Goal: Answer question/provide support: Share knowledge or assist other users

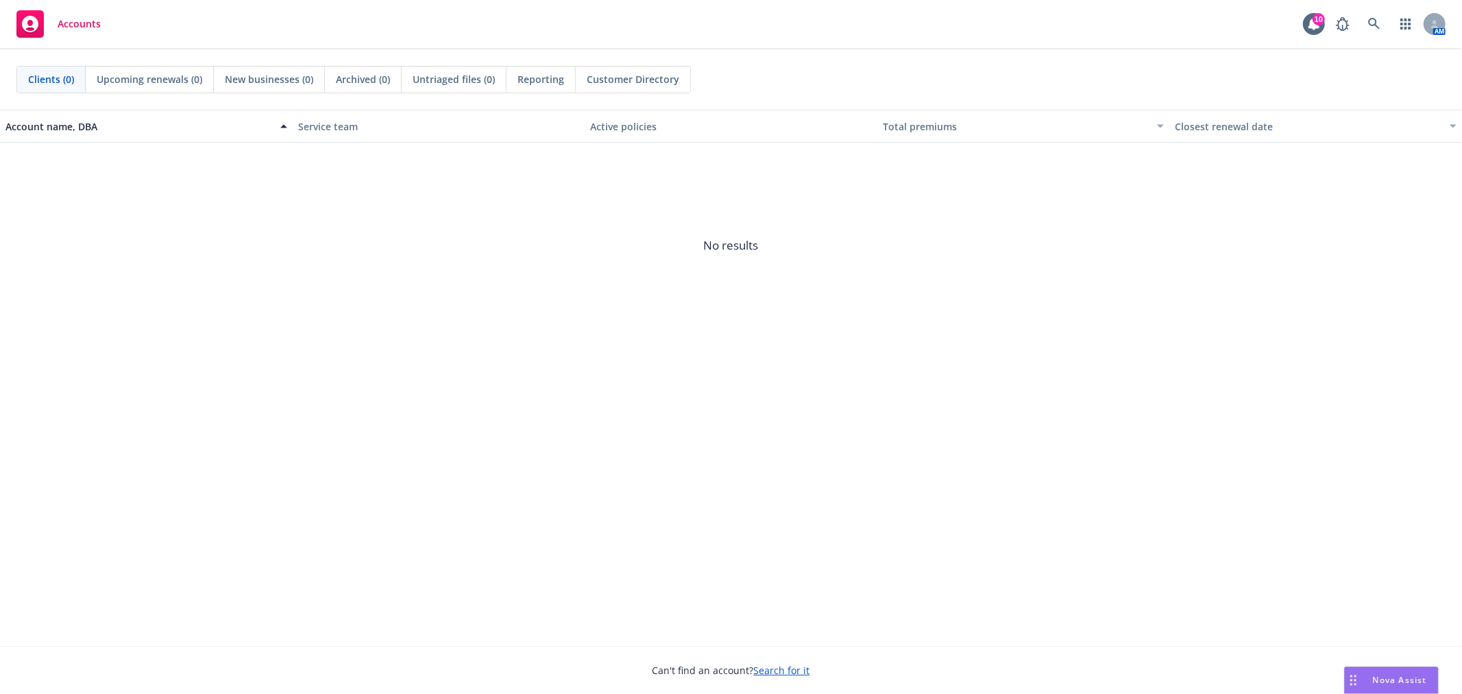
drag, startPoint x: 1408, startPoint y: 673, endPoint x: 1398, endPoint y: 676, distance: 10.0
click at [1408, 674] on div "Nova Assist" at bounding box center [1391, 680] width 93 height 26
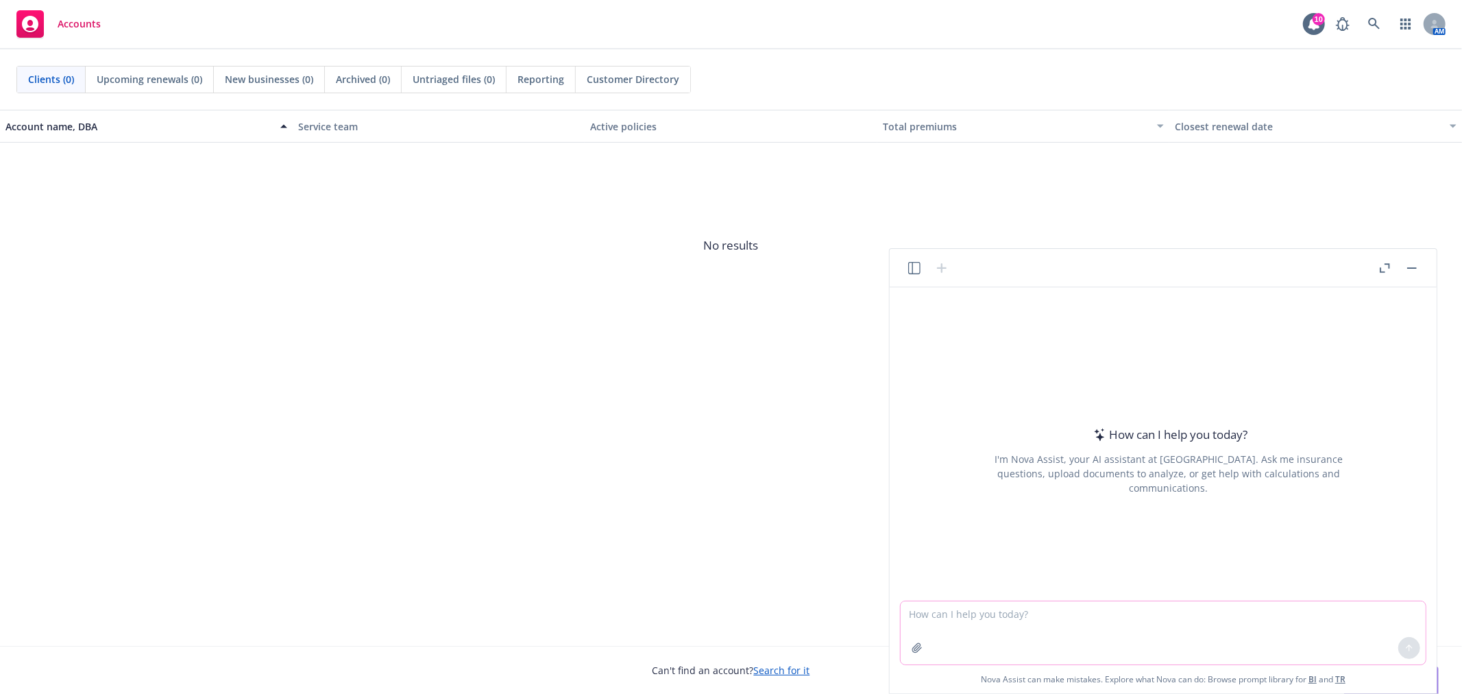
click at [1149, 633] on textarea at bounding box center [1163, 632] width 525 height 63
paste textarea "1. If the member is showing as active, email Guardian and ask them why they den…"
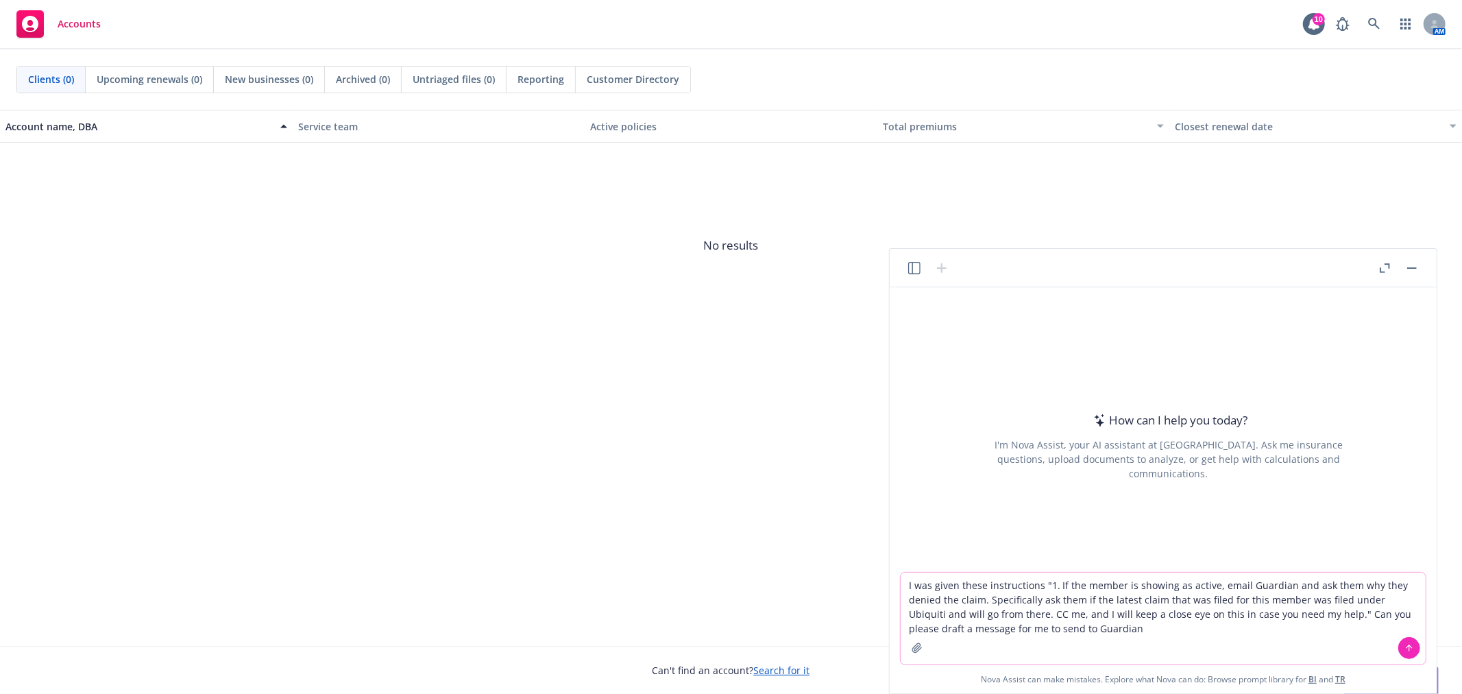
type textarea "I was given these instructions "1. If the member is showing as active, email Gu…"
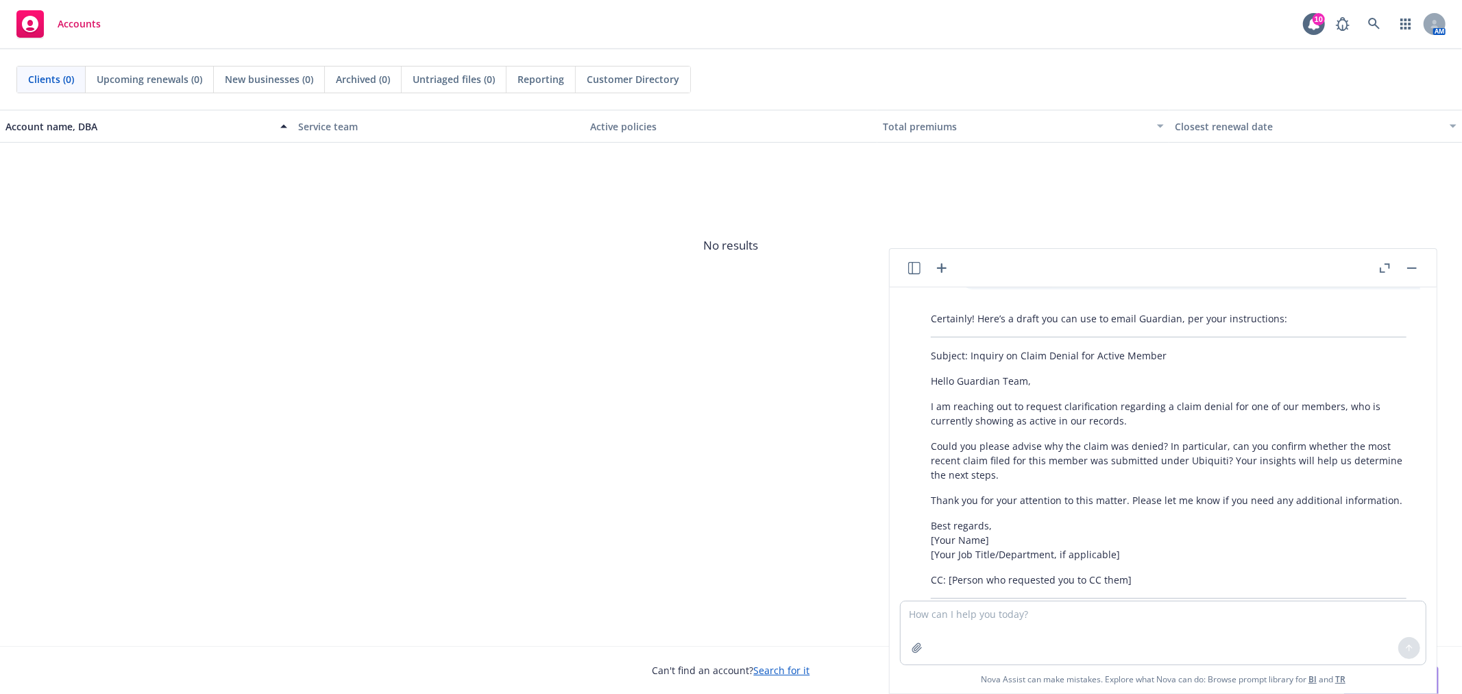
scroll to position [63, 0]
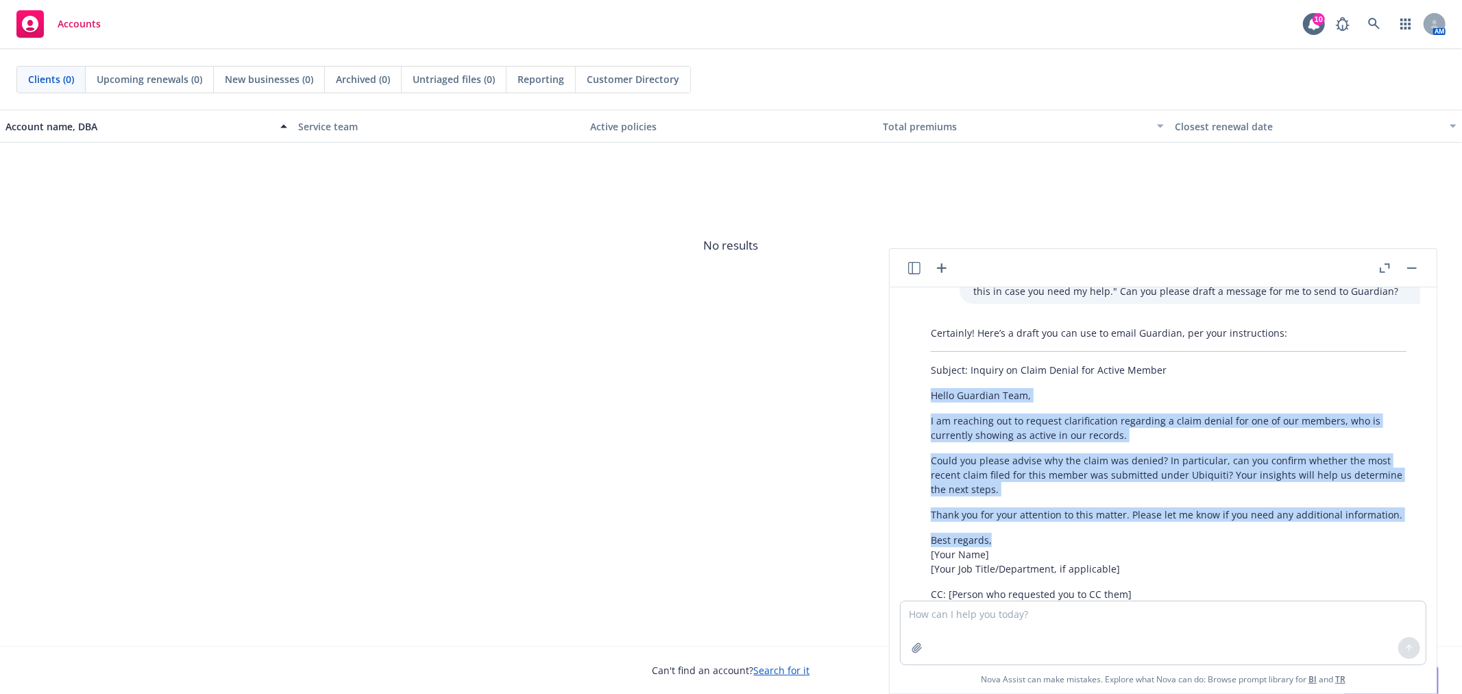
drag, startPoint x: 934, startPoint y: 391, endPoint x: 1389, endPoint y: 528, distance: 474.5
click at [1389, 528] on div "Certainly! Here’s a draft you can use to email Guardian, per your instructions:…" at bounding box center [1168, 482] width 503 height 324
copy div "Hello Guardian Team, I am reaching out to request clarification regarding a cla…"
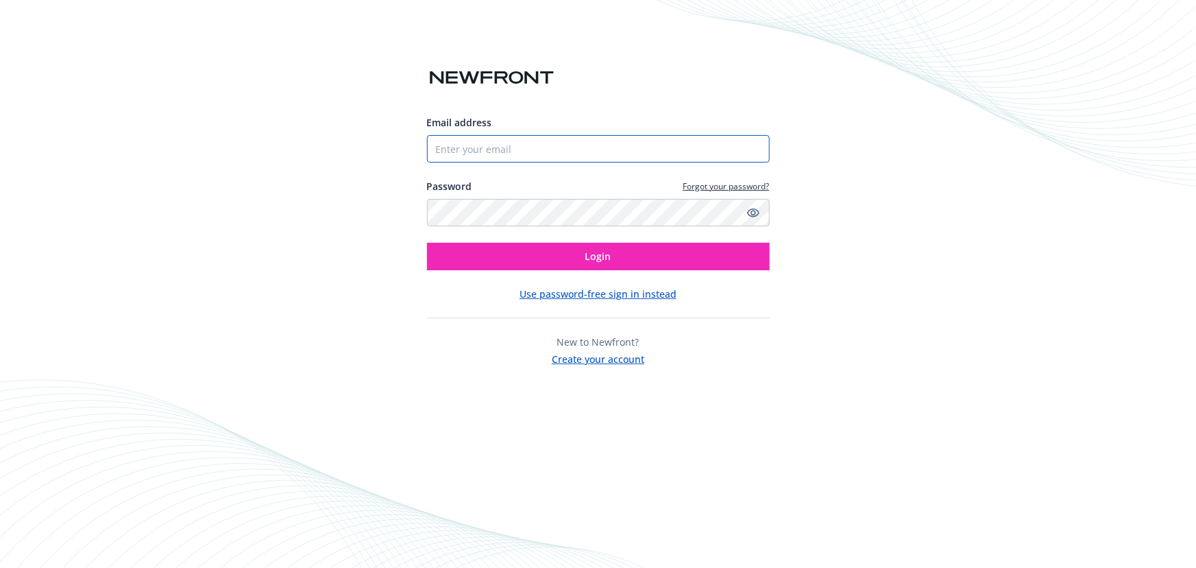
drag, startPoint x: 519, startPoint y: 150, endPoint x: 533, endPoint y: 150, distance: 14.4
click at [520, 150] on input "Email address" at bounding box center [598, 148] width 343 height 27
type input "marina.sambel@newfront.com"
click at [427, 243] on button "Login" at bounding box center [598, 256] width 343 height 27
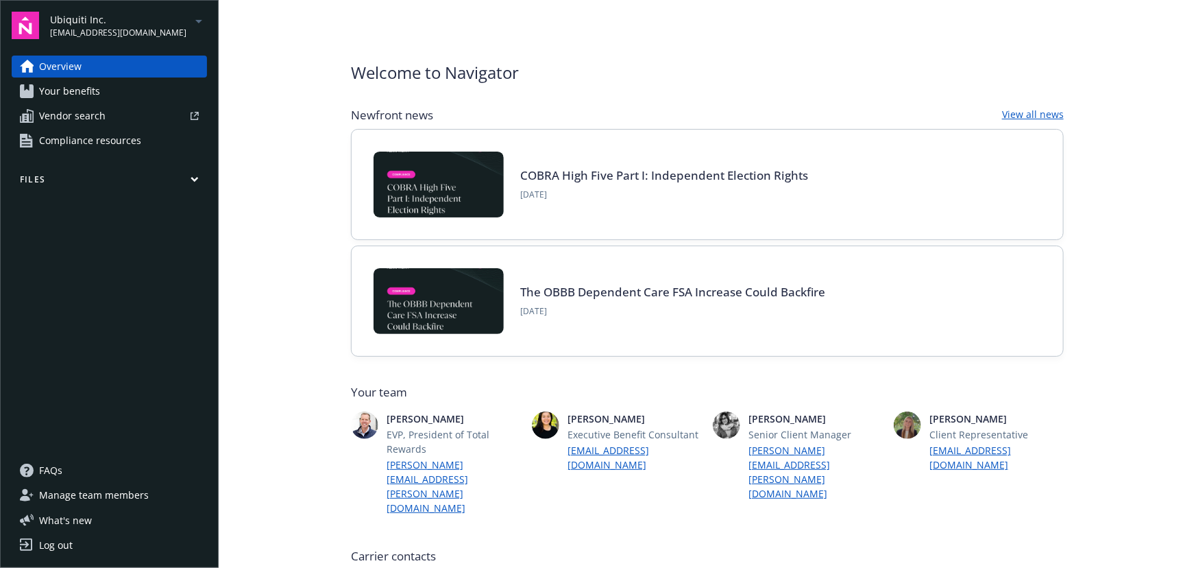
click at [164, 27] on span "[EMAIL_ADDRESS][DOMAIN_NAME]" at bounding box center [118, 33] width 136 height 12
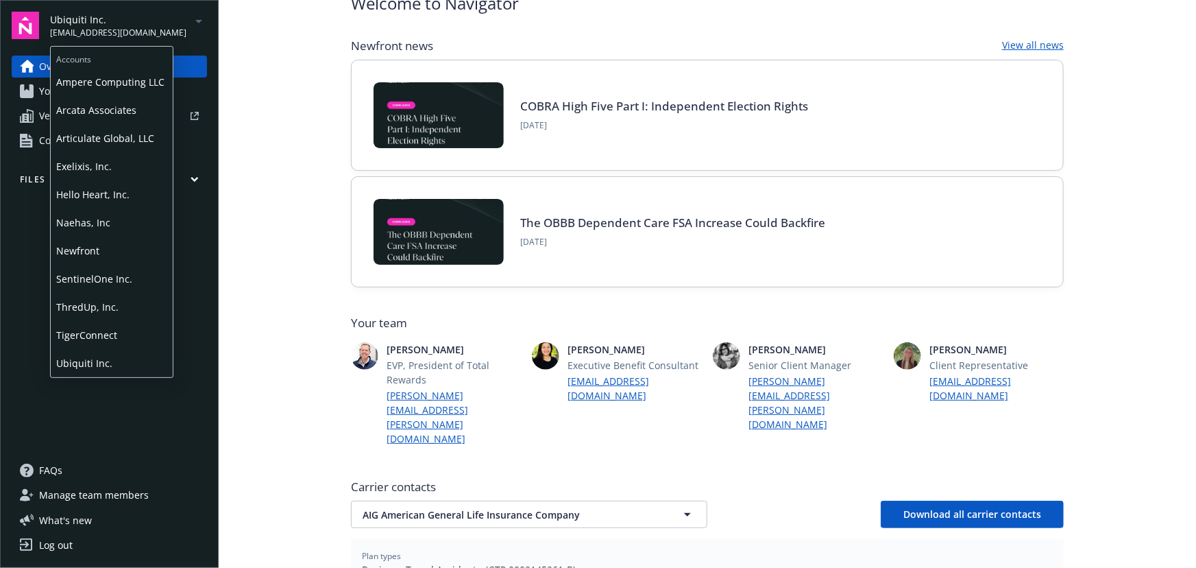
scroll to position [249, 0]
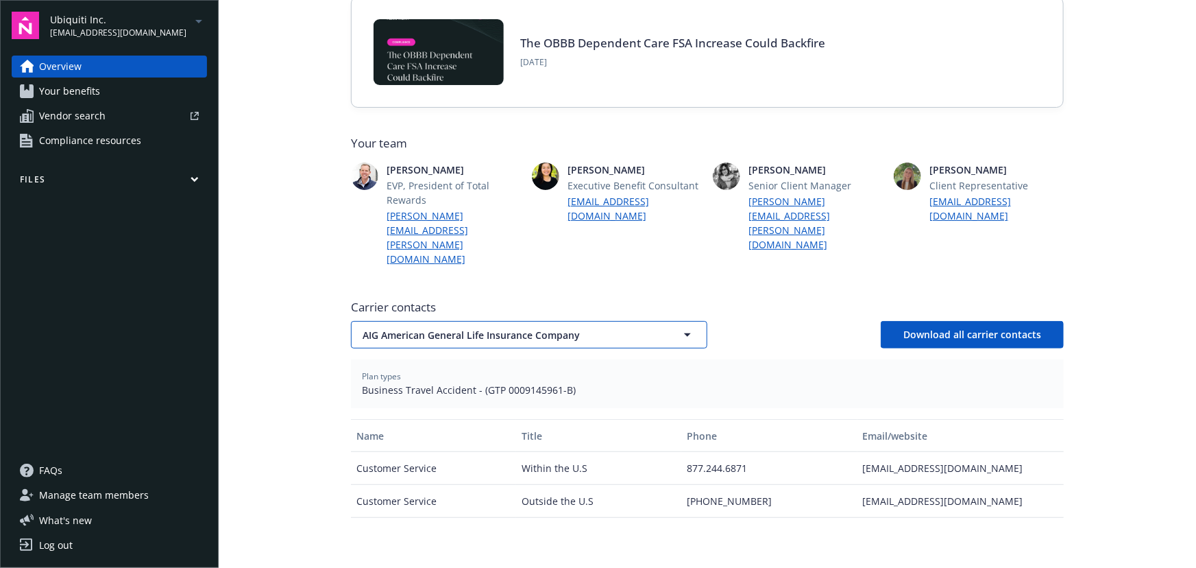
click at [430, 321] on button "AIG American General Life Insurance Company" at bounding box center [529, 334] width 356 height 27
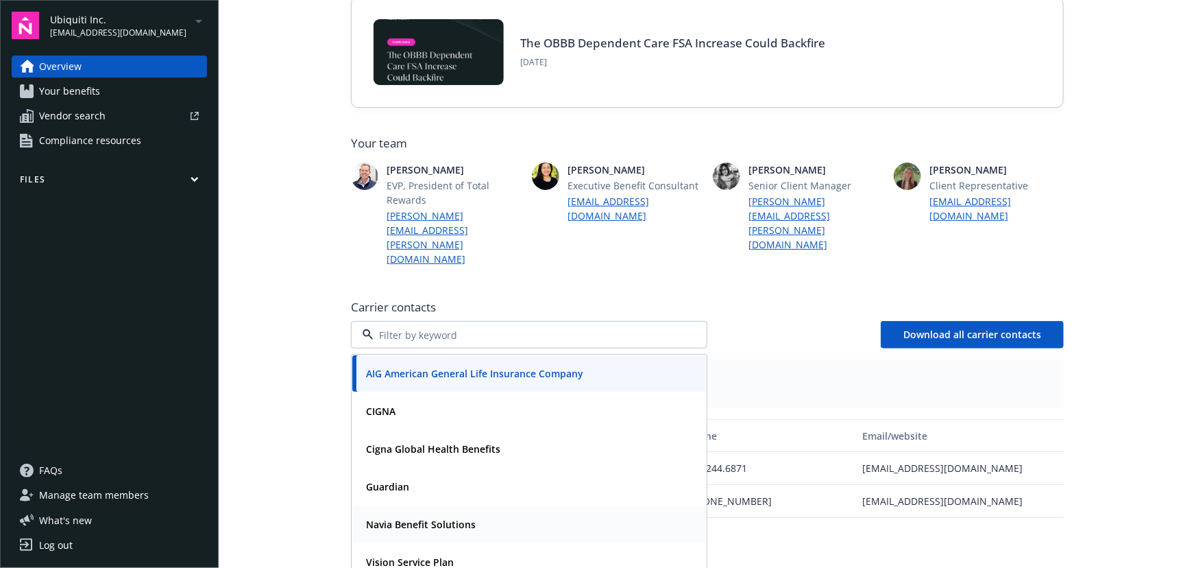
scroll to position [374, 0]
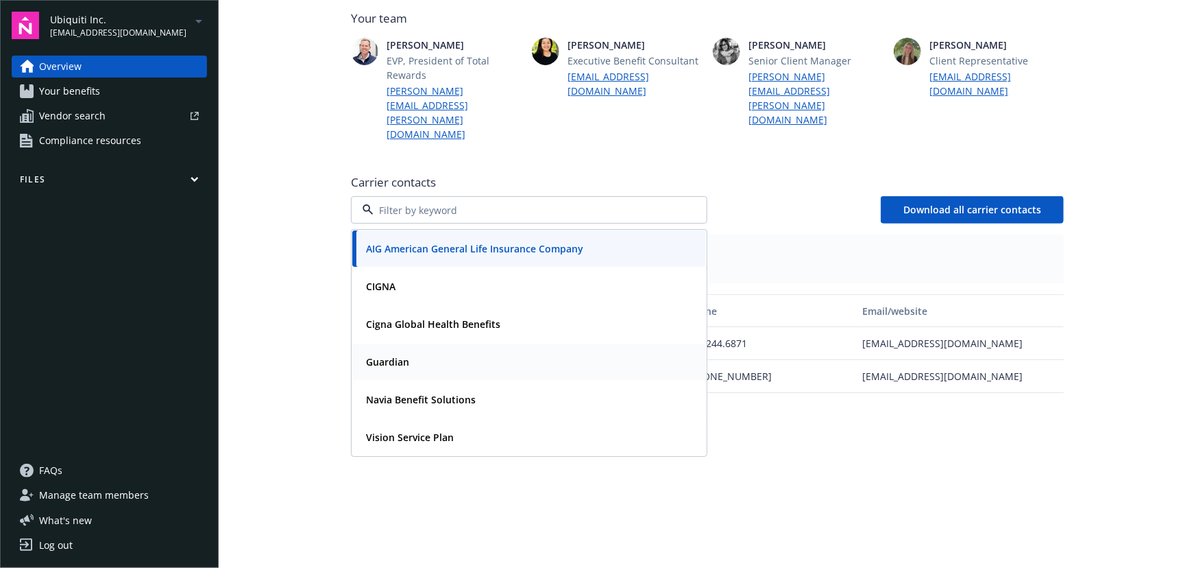
click at [398, 343] on div "Guardian" at bounding box center [529, 361] width 354 height 36
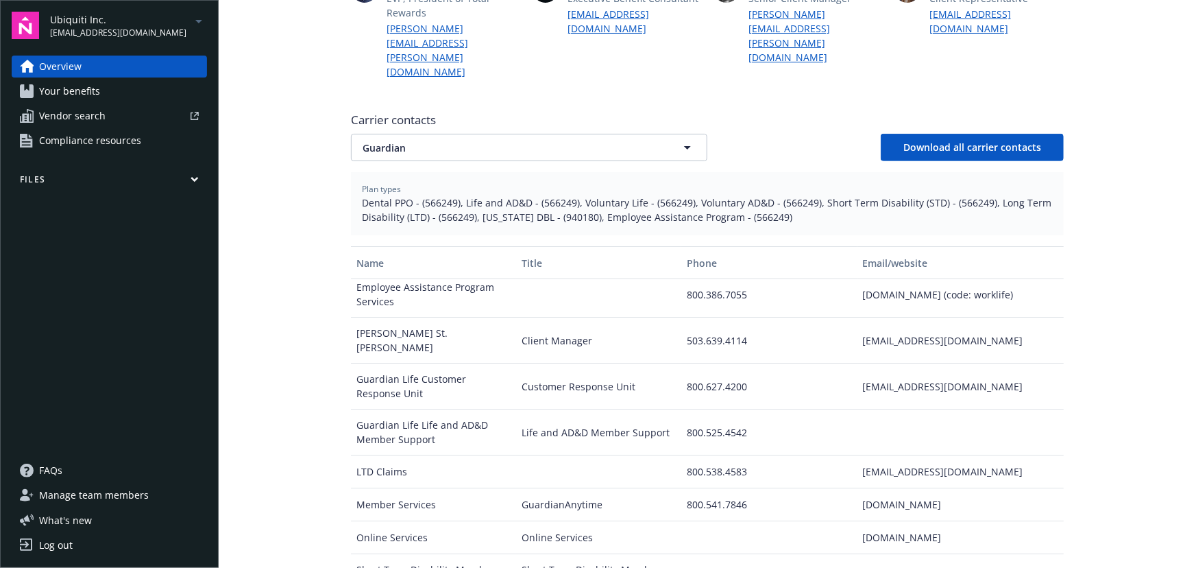
scroll to position [9, 0]
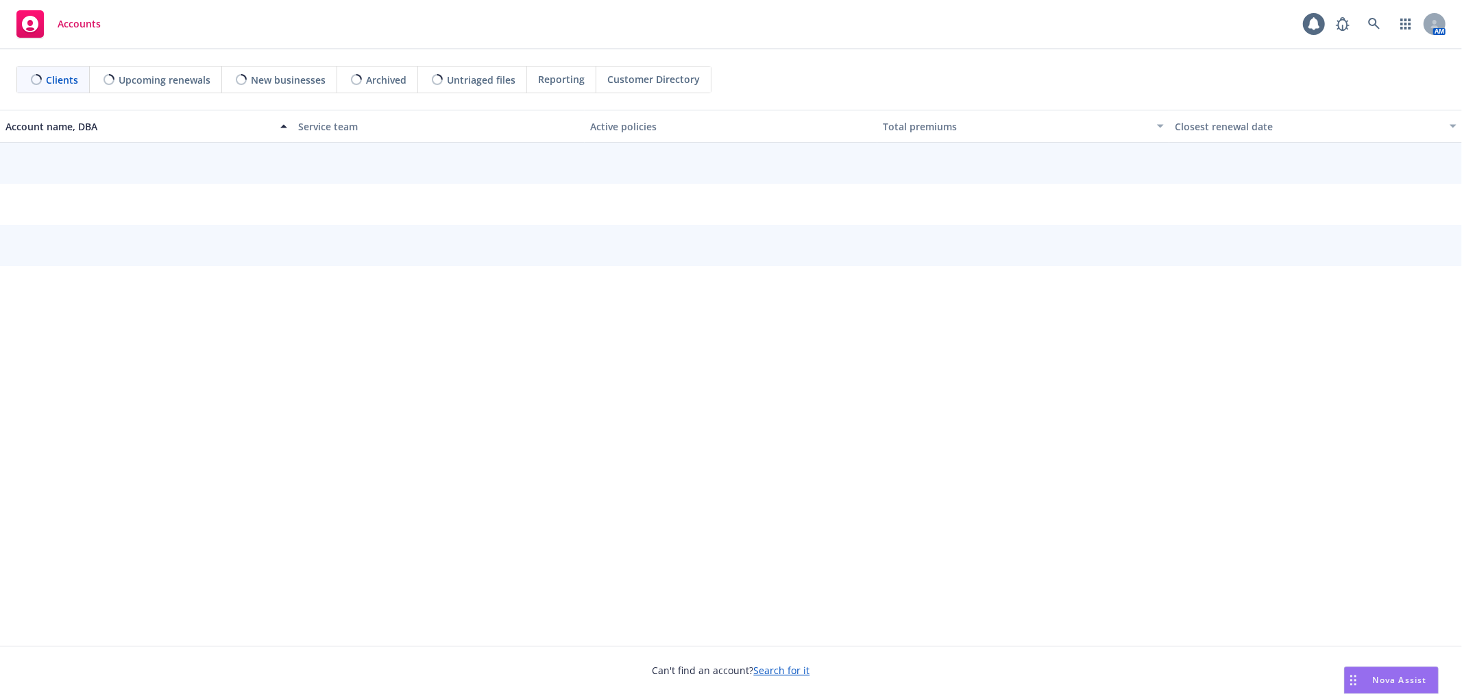
click at [1361, 686] on div "Nova Assist" at bounding box center [1391, 680] width 93 height 26
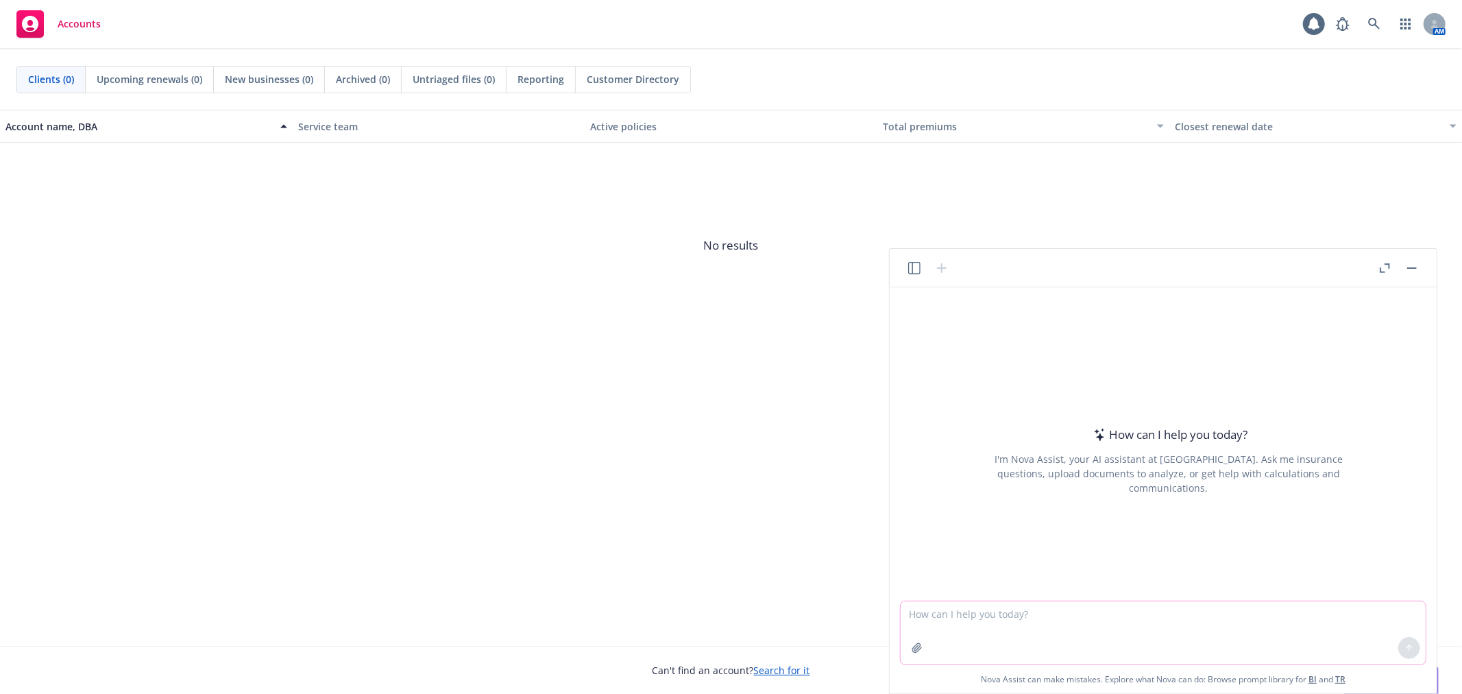
drag, startPoint x: 1202, startPoint y: 639, endPoint x: 1208, endPoint y: 633, distance: 9.2
click at [1202, 639] on textarea at bounding box center [1163, 632] width 525 height 63
click at [1108, 641] on textarea "make this flow better "" at bounding box center [1163, 632] width 525 height 63
paste textarea "Hi Gretchen, I am reaching out to get clarification on a claim denial for one o…"
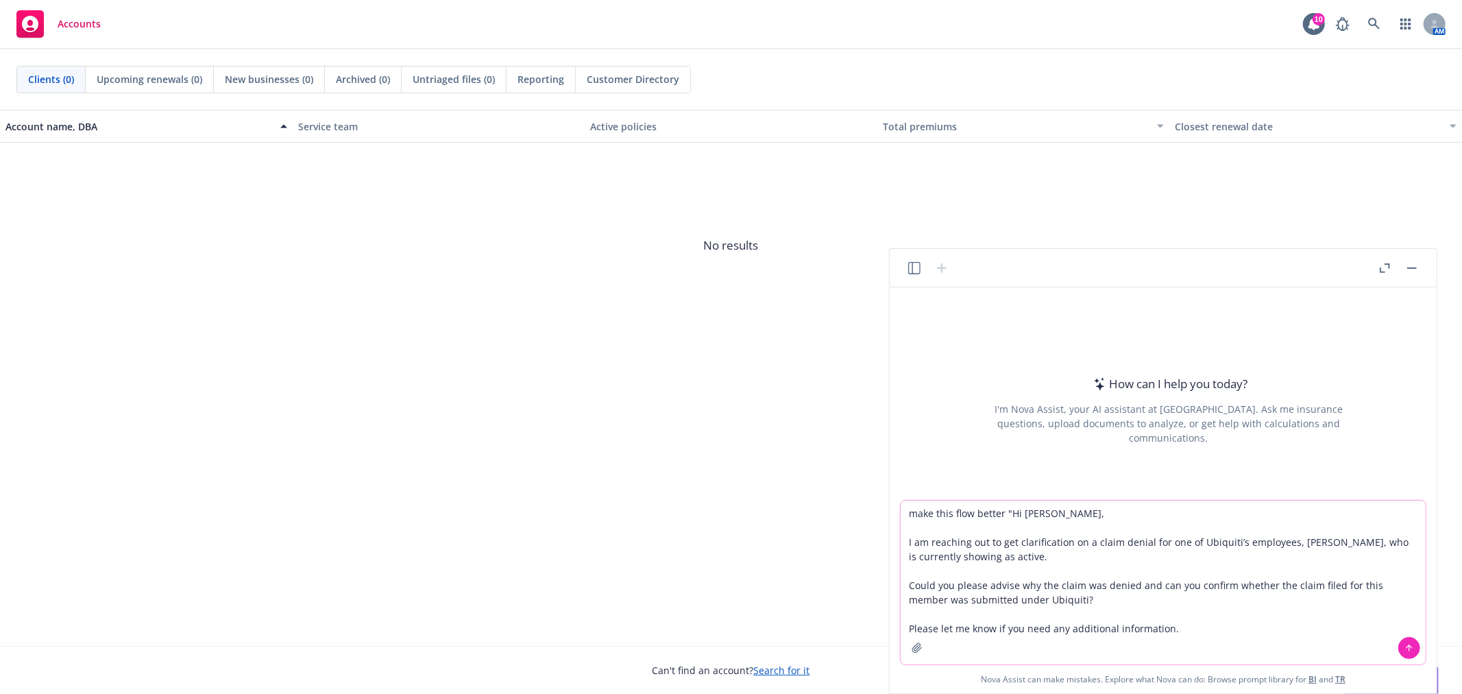
type textarea "make this flow better "Hi Gretchen, I am reaching out to get clarification on a…"
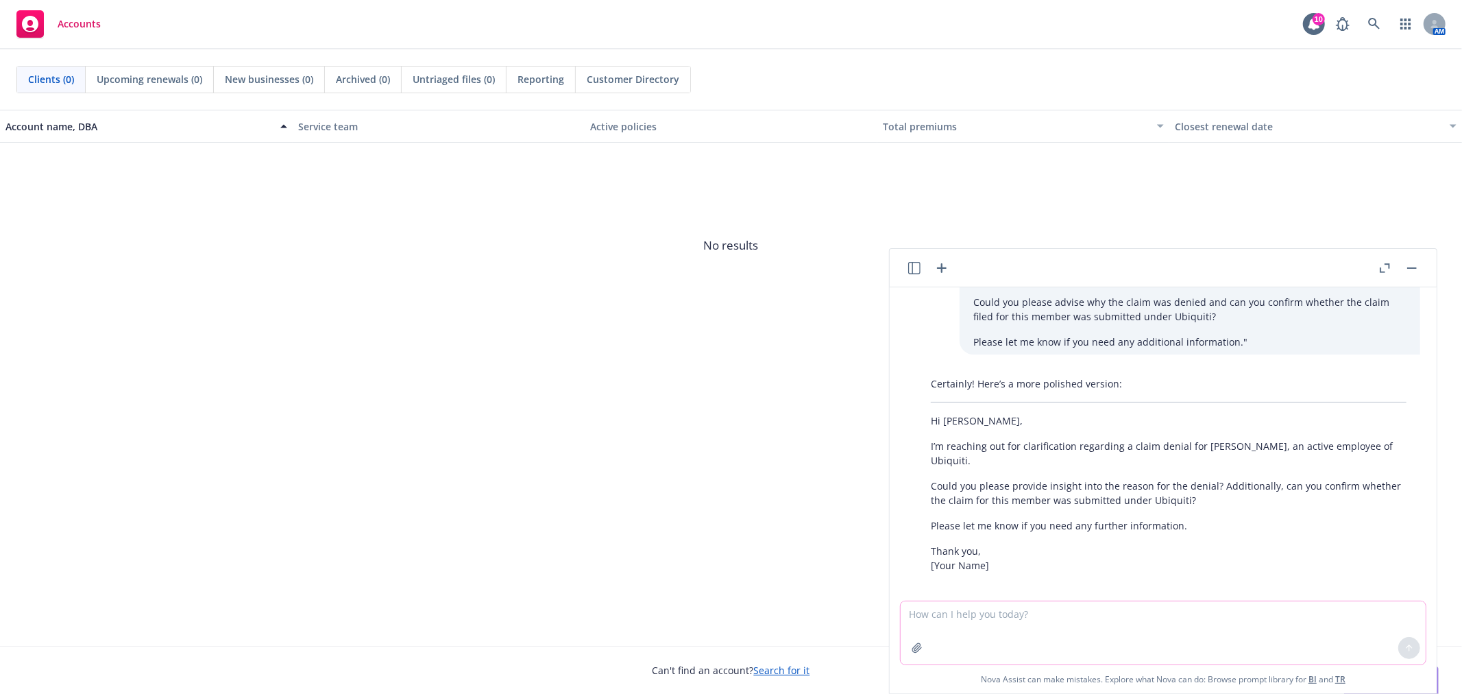
scroll to position [84, 0]
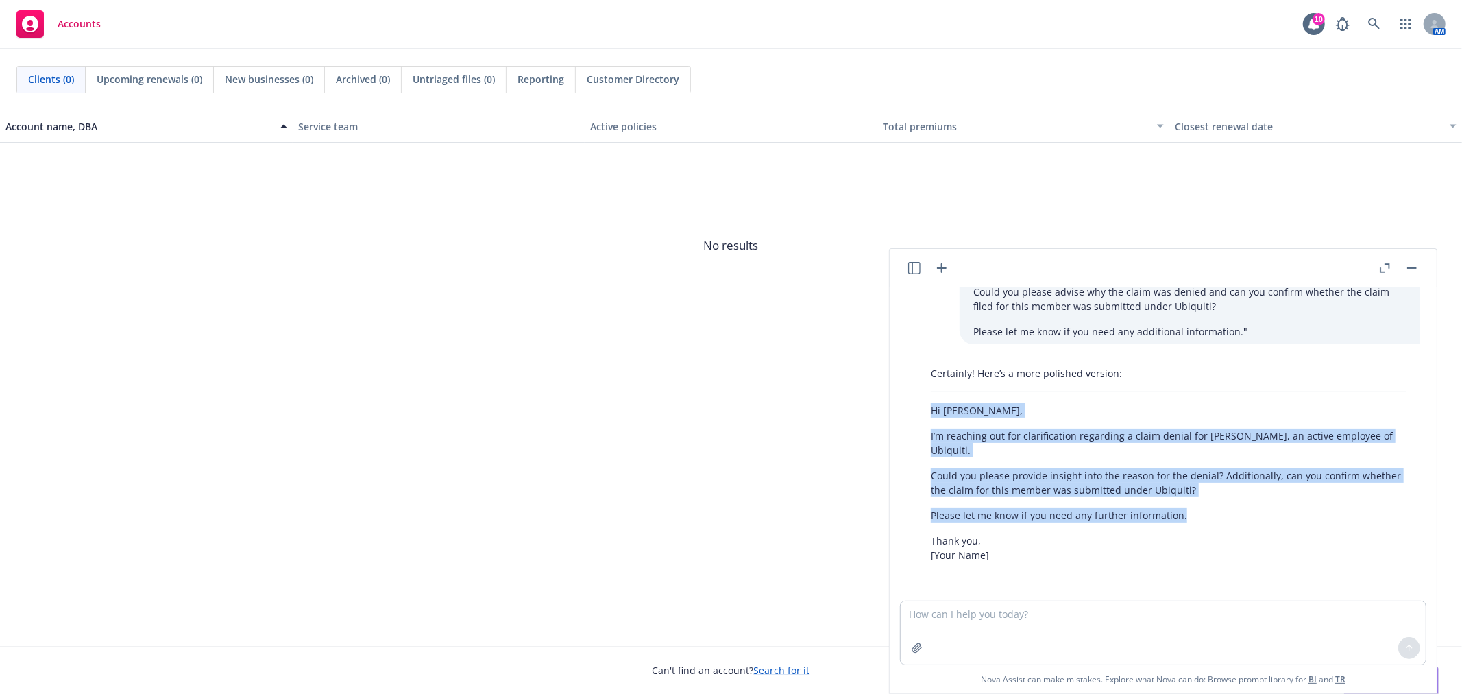
drag, startPoint x: 1228, startPoint y: 514, endPoint x: 913, endPoint y: 413, distance: 330.3
click at [913, 413] on div "Certainly! Here’s a more polished version: Hi Gretchen, I’m reaching out for cl…" at bounding box center [1168, 464] width 525 height 207
copy div "Hi Gretchen, I’m reaching out for clarification regarding a claim denial for Cl…"
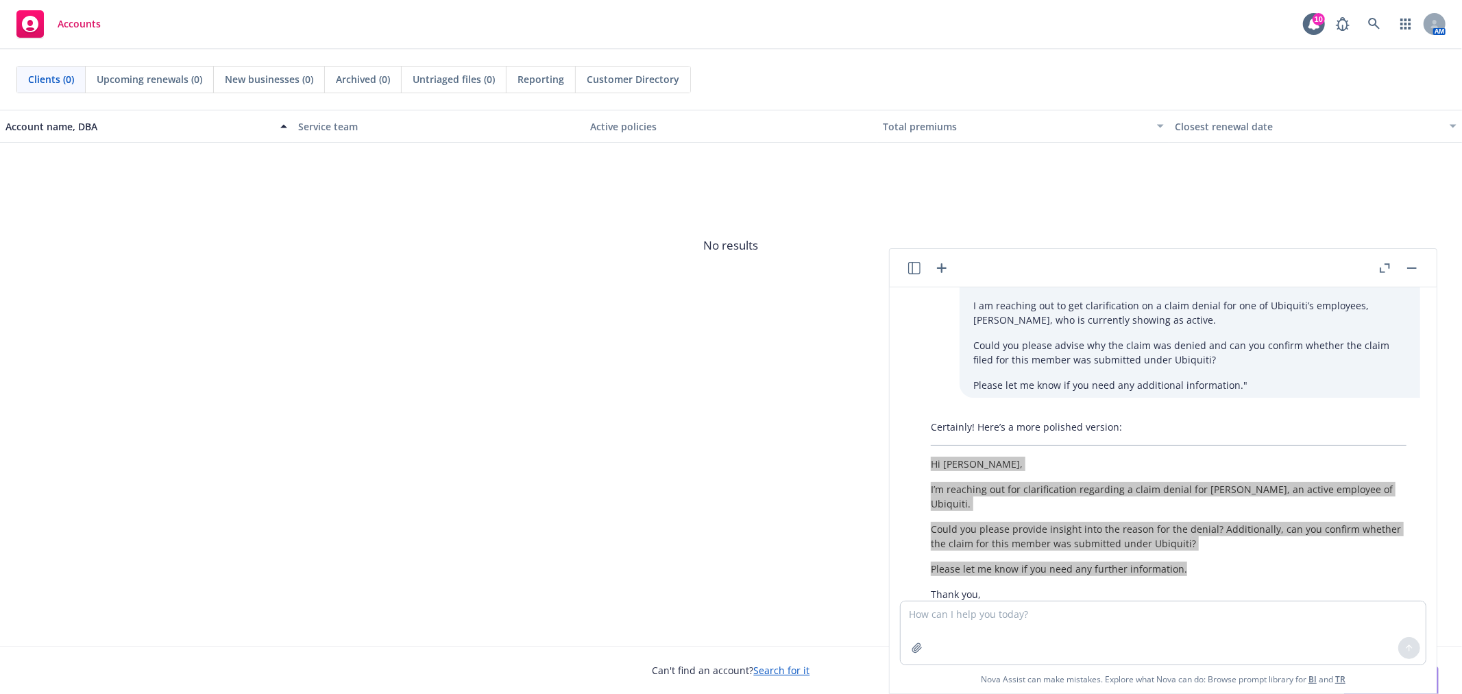
scroll to position [8, 0]
